Goal: Contribute content

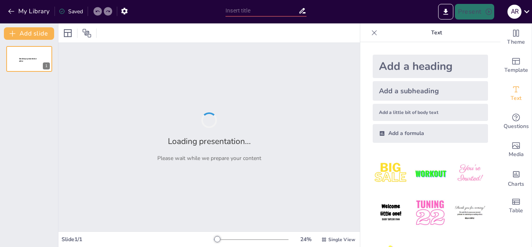
type input "Keadilan Administratif dalam Al-Qur'an: Landasan dan Implikasinya untuk Birokra…"
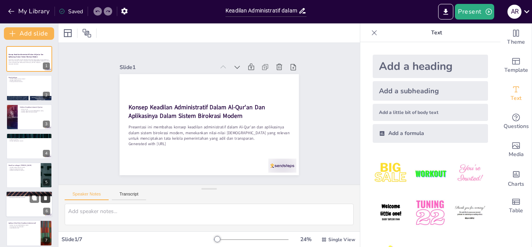
scroll to position [5, 0]
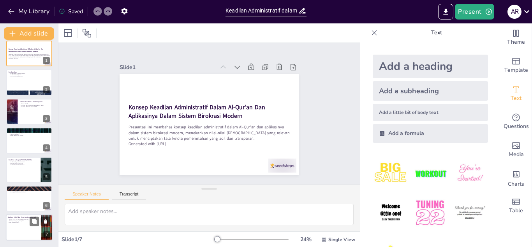
click at [22, 220] on p "Prinsip-prinsip yang diterapkan" at bounding box center [23, 221] width 30 height 2
type textarea "Aplikasi nilai-nilai [DEMOGRAPHIC_DATA] dalam birokrasi modern menunjukkan bahw…"
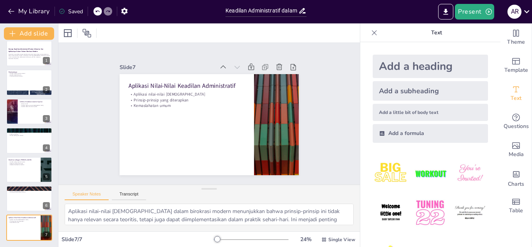
click at [23, 154] on div "Konsep Keadilan Administratif Dalam Al-Qur'an Dan Aplikasinya Dalam Sistem Biro…" at bounding box center [29, 141] width 58 height 200
click at [19, 65] on div at bounding box center [29, 53] width 47 height 26
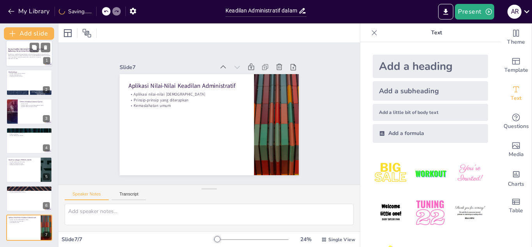
scroll to position [0, 0]
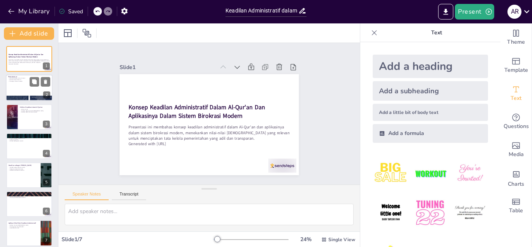
click at [25, 86] on div at bounding box center [29, 88] width 47 height 26
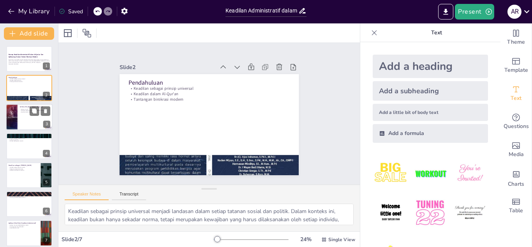
click at [23, 107] on p "Definisi Keadilan dalam Al-Qur'an" at bounding box center [35, 107] width 30 height 2
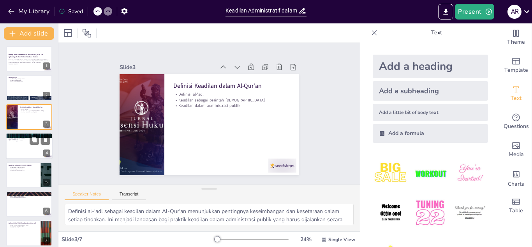
click at [23, 135] on p "Prinsip Amanah dalam Keadilan Administratif" at bounding box center [29, 135] width 42 height 2
type textarea "[PERSON_NAME] sebagai tanggung jawab moral dan spiritual menunjukkan pentingnya…"
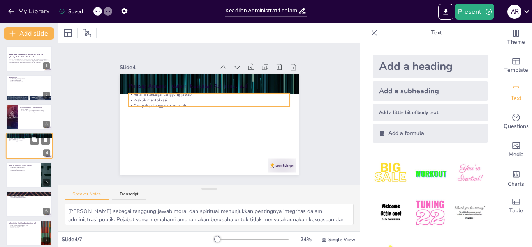
scroll to position [2, 0]
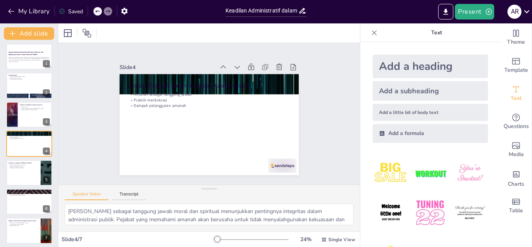
click at [370, 31] on icon at bounding box center [374, 33] width 8 height 8
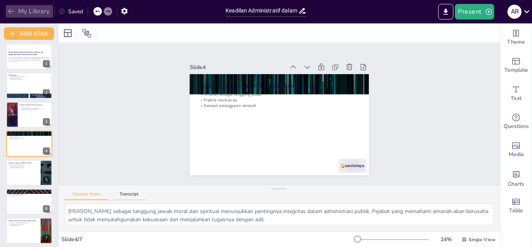
click at [9, 11] on icon "button" at bounding box center [11, 11] width 6 height 5
